Goal: Use online tool/utility: Utilize a website feature to perform a specific function

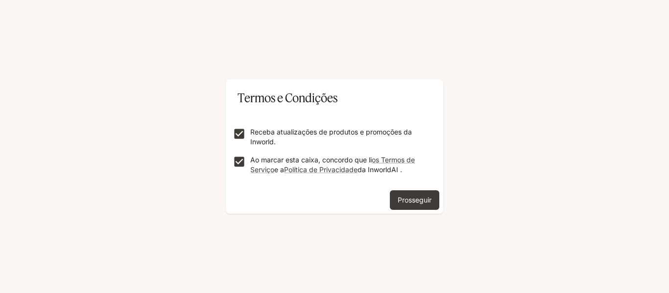
click at [425, 206] on font "Prosseguir" at bounding box center [414, 200] width 34 height 12
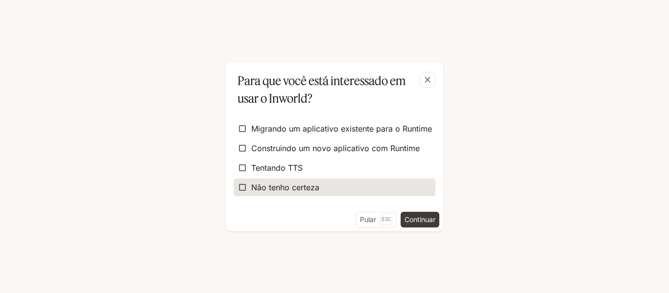
click at [325, 192] on label "Não tenho certeza" at bounding box center [334, 188] width 202 height 18
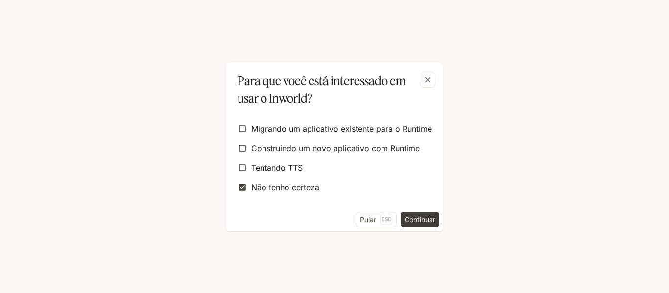
click at [422, 223] on font "Continuar" at bounding box center [419, 219] width 31 height 8
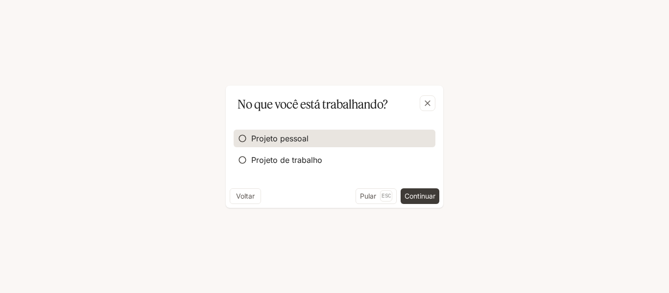
click at [263, 140] on font "Projeto pessoal" at bounding box center [279, 139] width 57 height 10
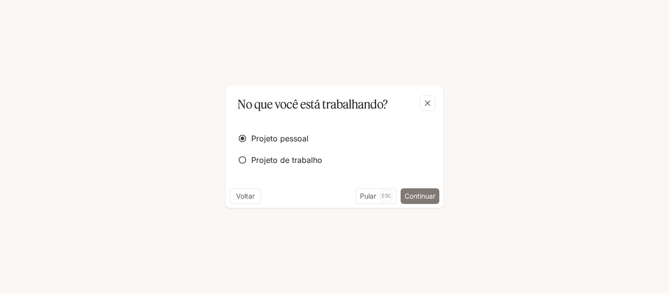
click at [421, 199] on font "Continuar" at bounding box center [419, 196] width 31 height 8
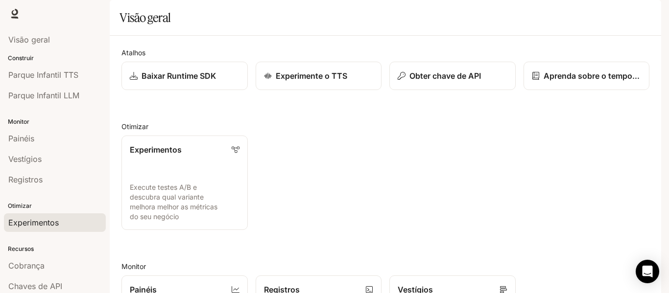
click at [47, 225] on font "Experimentos" at bounding box center [33, 223] width 50 height 10
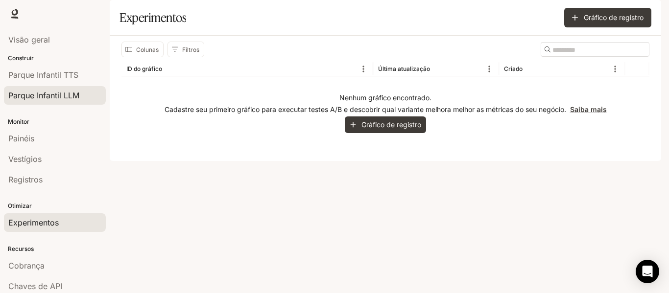
click at [69, 96] on font "Parque Infantil LLM" at bounding box center [43, 96] width 71 height 10
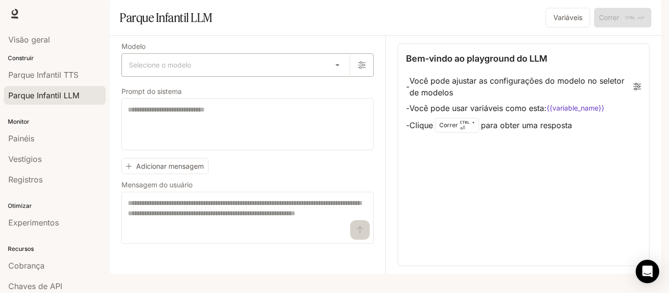
click at [222, 83] on body "Ir para o conteúdo principal Tempo de execução Tempo de execução Documentação D…" at bounding box center [334, 146] width 669 height 293
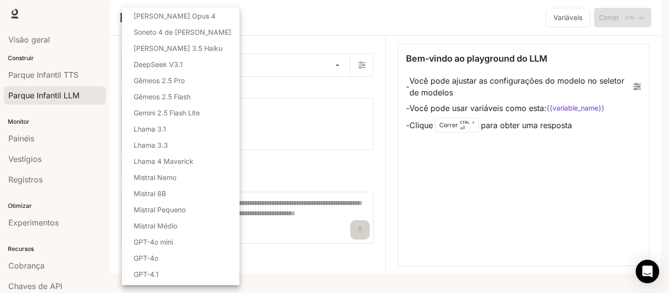
click at [230, 19] on li "[PERSON_NAME] Opus 4" at bounding box center [180, 16] width 117 height 16
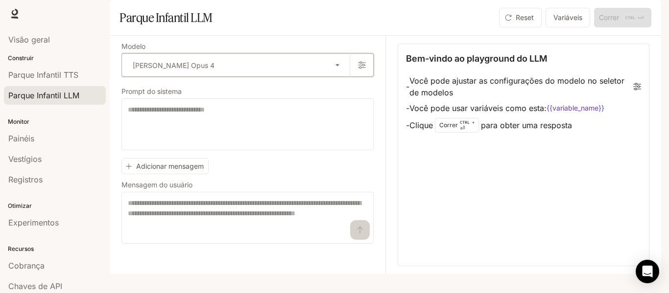
type input "**********"
click at [68, 79] on font "Parque Infantil TTS" at bounding box center [43, 75] width 70 height 10
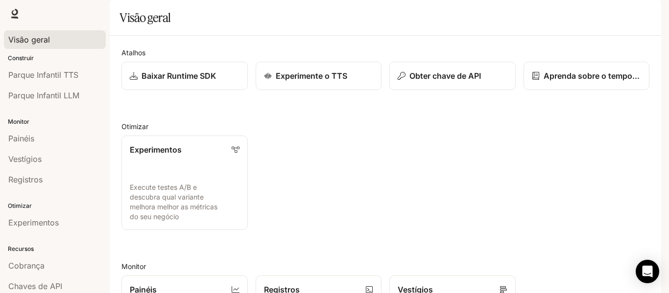
click at [653, 13] on img "button" at bounding box center [647, 14] width 14 height 14
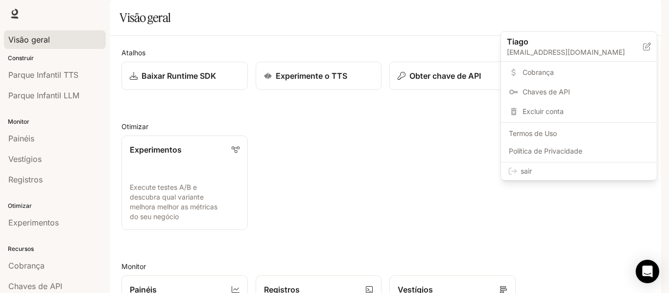
click at [527, 166] on div "sair" at bounding box center [579, 171] width 156 height 18
